Goal: Navigation & Orientation: Find specific page/section

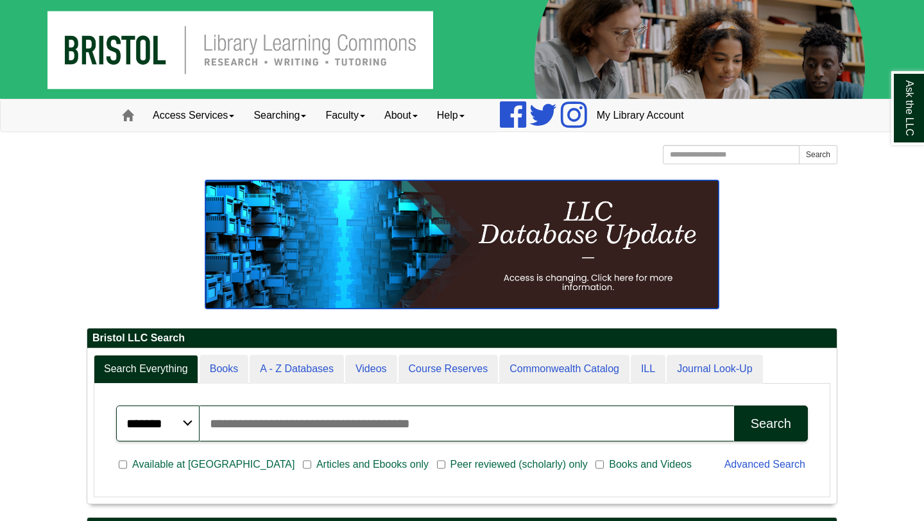
click at [592, 284] on img at bounding box center [461, 244] width 513 height 128
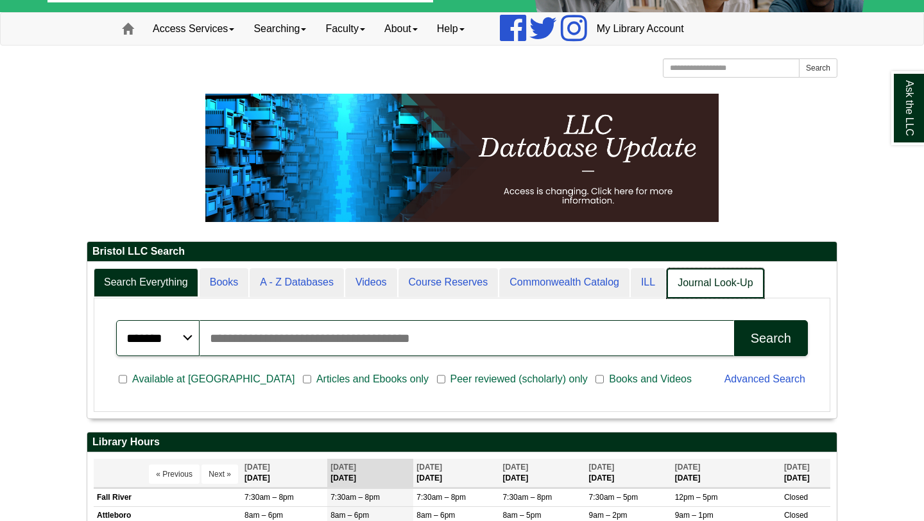
scroll to position [6, 6]
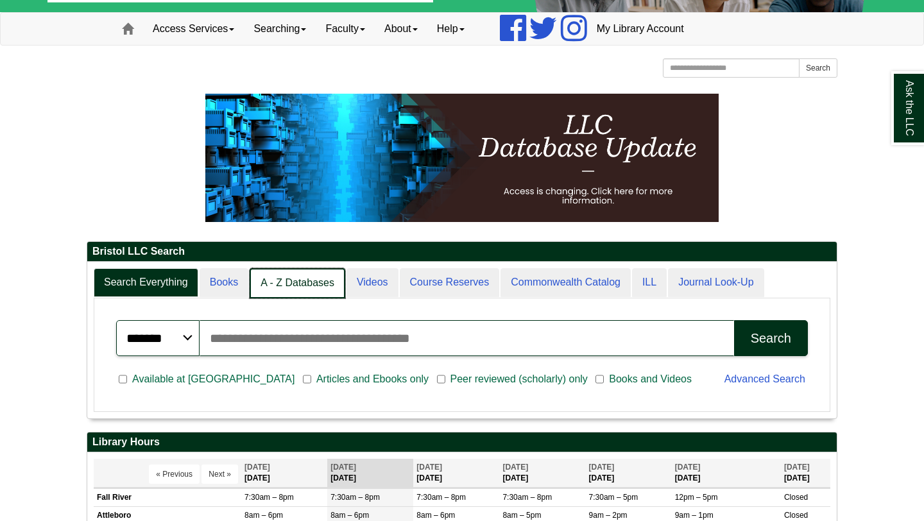
click at [328, 288] on link "A - Z Databases" at bounding box center [298, 283] width 96 height 30
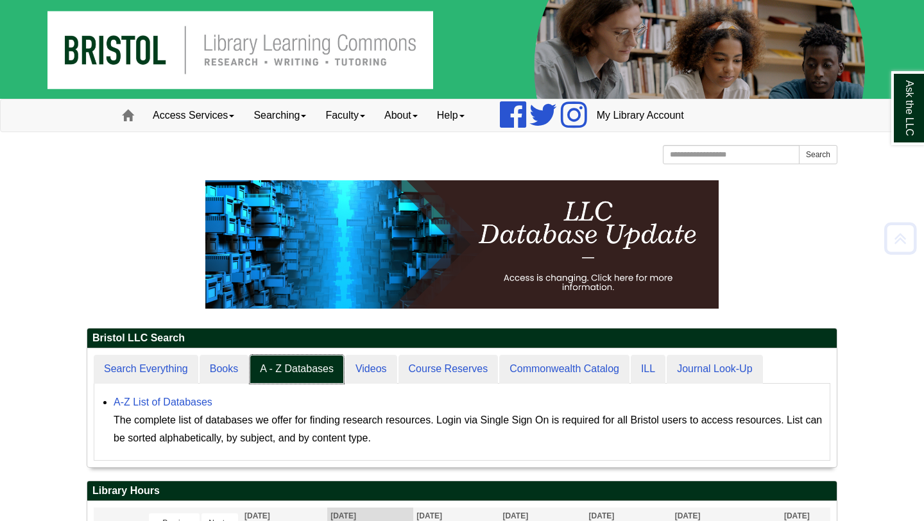
scroll to position [119, 750]
click at [184, 400] on link "A-Z List of Databases" at bounding box center [163, 402] width 99 height 11
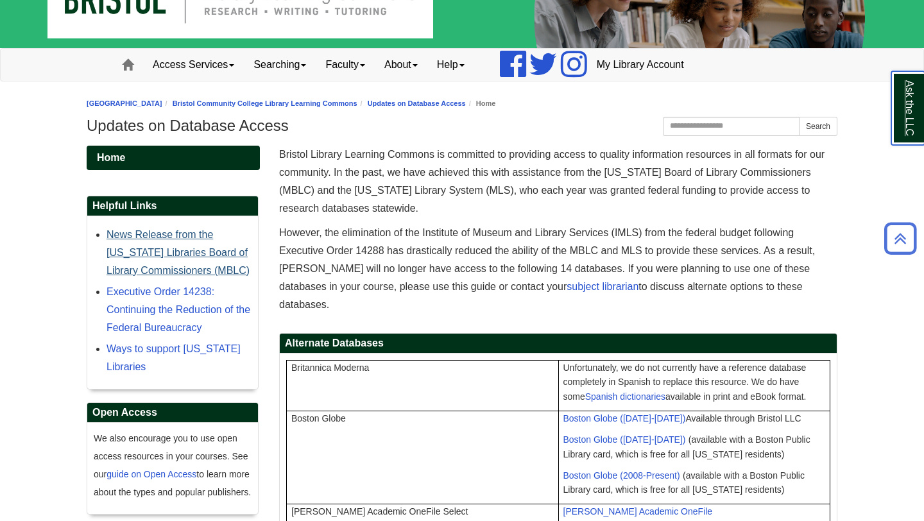
scroll to position [49, 0]
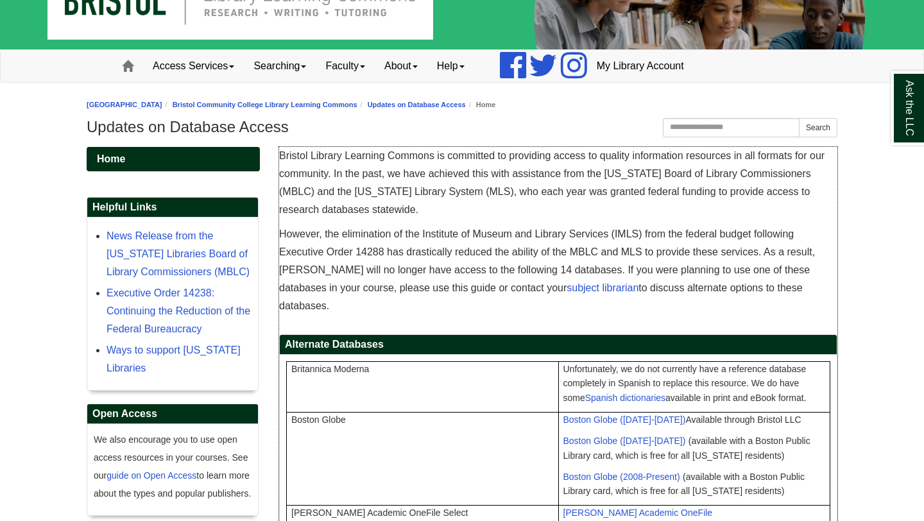
click at [499, 266] on span "However, the elimination of the Institute of Museum and Library Services (IMLS)…" at bounding box center [547, 269] width 536 height 83
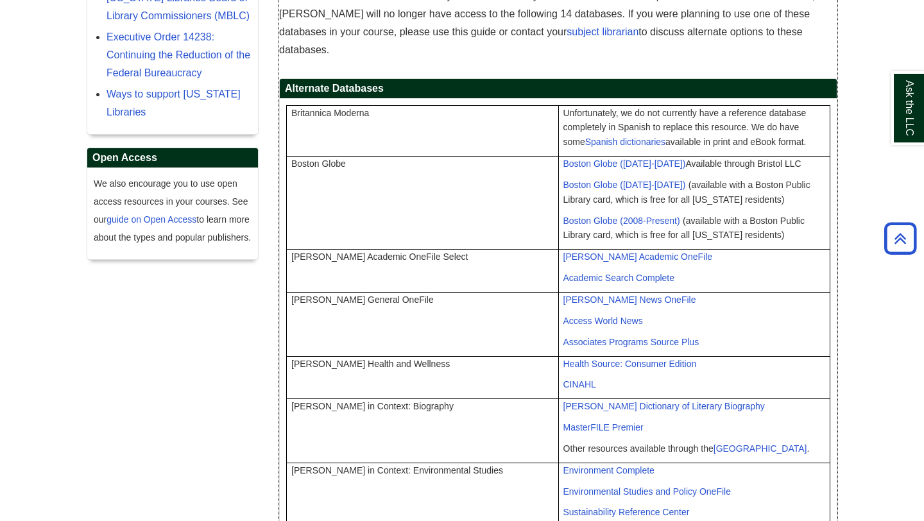
scroll to position [0, 0]
